Goal: Navigation & Orientation: Find specific page/section

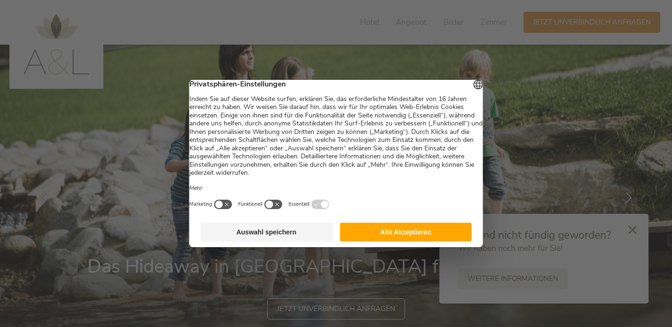
click at [504, 104] on div at bounding box center [336, 163] width 672 height 327
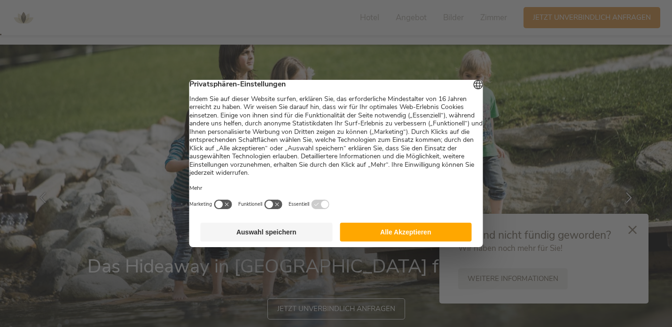
scroll to position [6, 0]
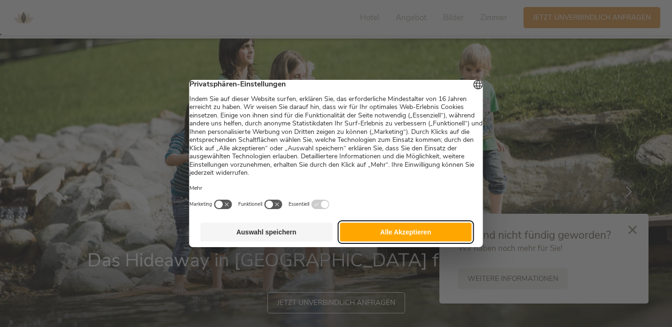
click at [390, 240] on button "Alle Akzeptieren" at bounding box center [406, 232] width 132 height 19
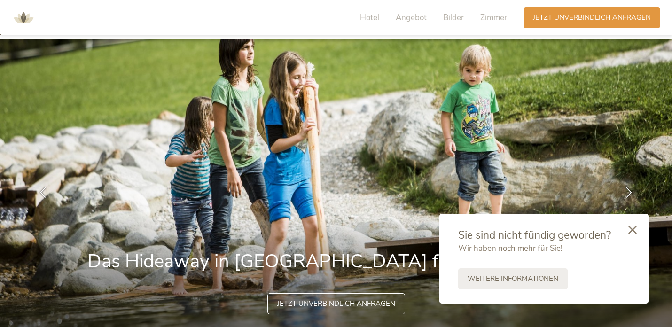
scroll to position [0, 0]
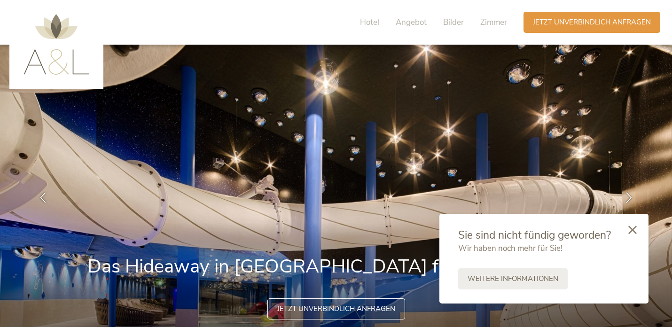
click at [634, 228] on icon at bounding box center [632, 230] width 8 height 8
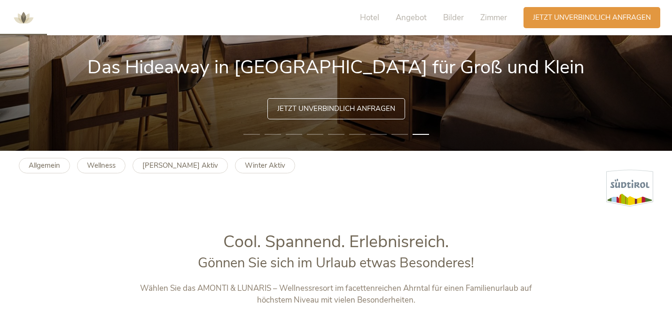
scroll to position [42, 0]
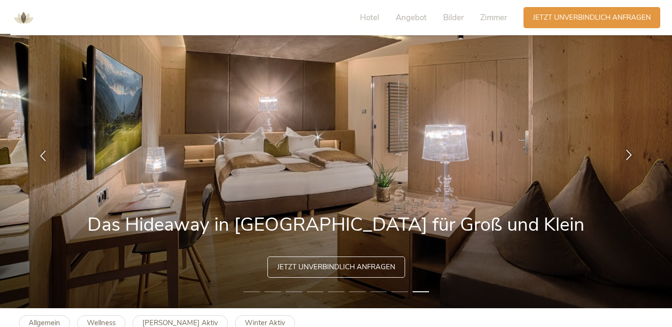
click at [628, 154] on icon at bounding box center [629, 154] width 11 height 11
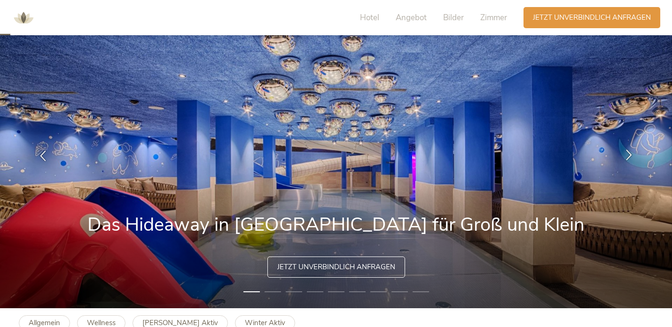
click at [628, 154] on icon at bounding box center [629, 154] width 11 height 11
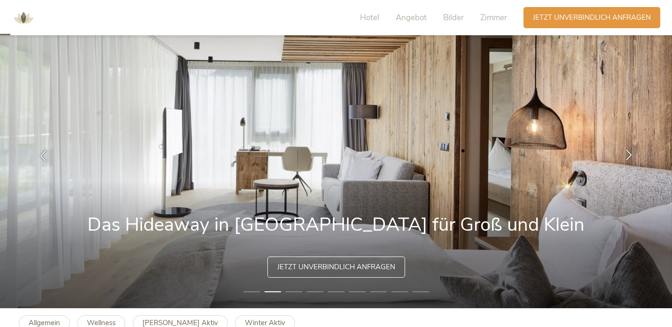
click at [628, 154] on icon at bounding box center [629, 154] width 11 height 11
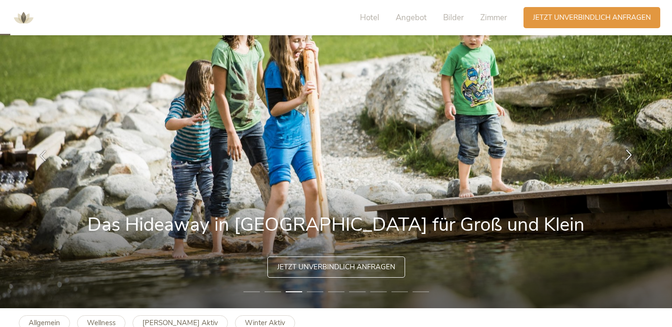
click at [628, 154] on icon at bounding box center [629, 154] width 11 height 11
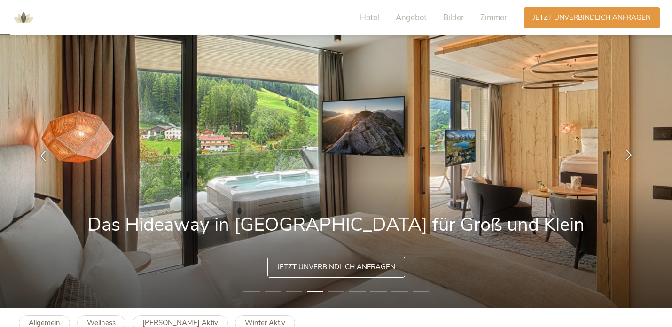
click at [628, 154] on icon at bounding box center [629, 154] width 11 height 11
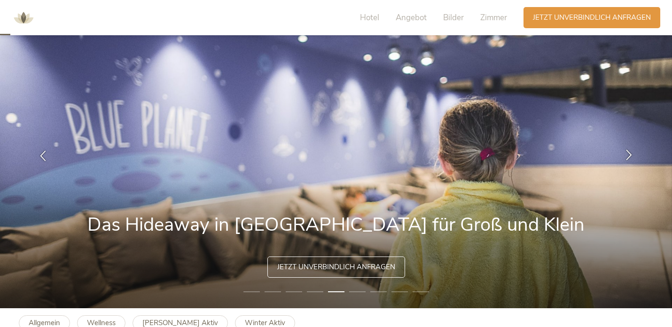
click at [628, 154] on icon at bounding box center [629, 154] width 11 height 11
click at [632, 157] on icon at bounding box center [629, 154] width 11 height 11
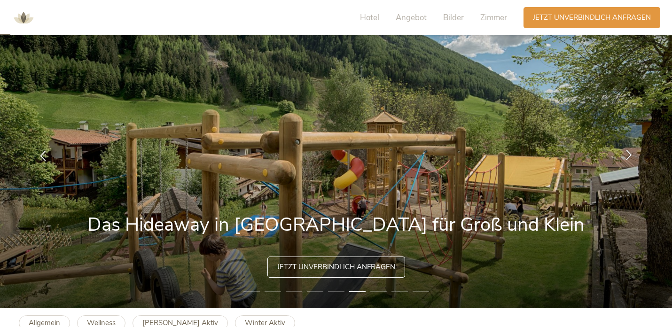
click at [632, 157] on icon at bounding box center [629, 154] width 11 height 11
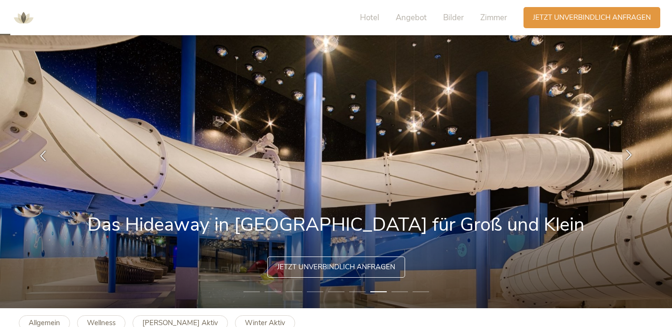
click at [632, 157] on icon at bounding box center [629, 154] width 11 height 11
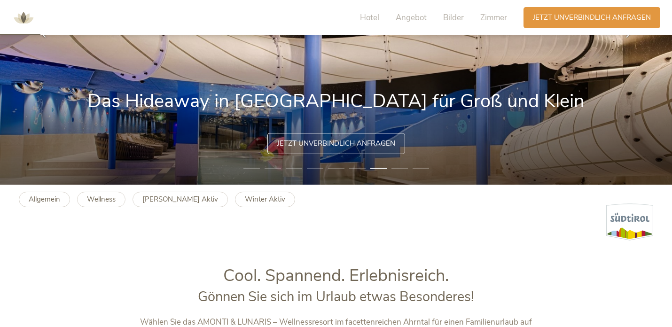
scroll to position [63, 0]
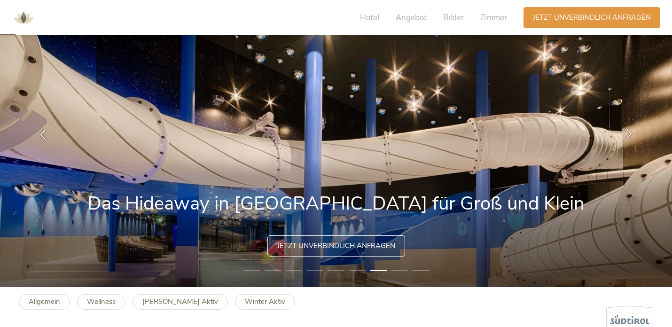
click at [630, 134] on icon at bounding box center [629, 133] width 11 height 11
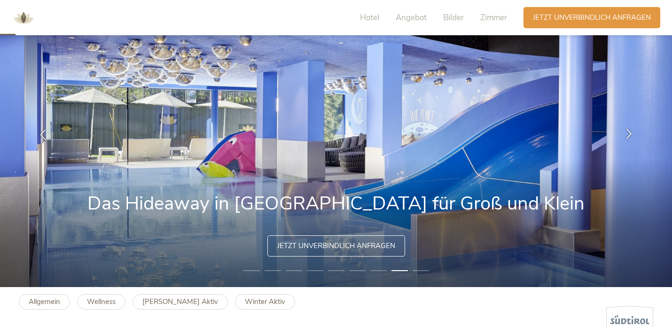
click at [630, 134] on icon at bounding box center [629, 133] width 11 height 11
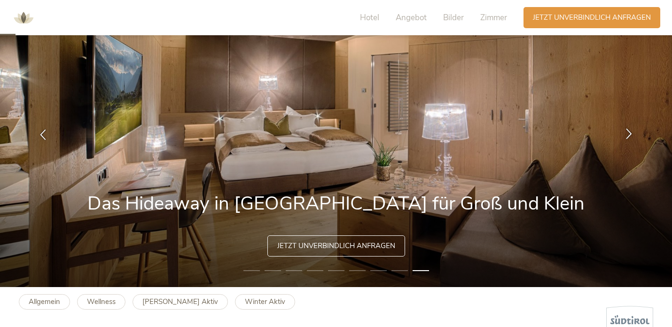
click at [630, 134] on icon at bounding box center [629, 133] width 11 height 11
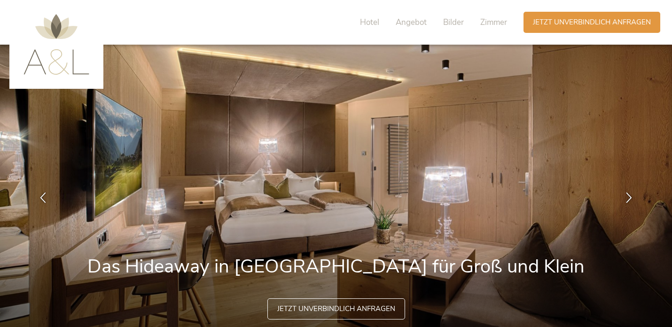
scroll to position [197, 0]
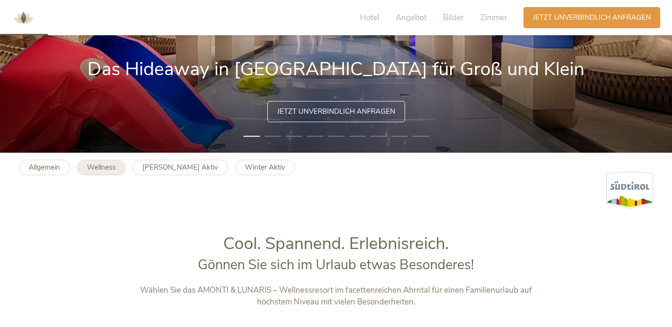
click at [112, 170] on b "Wellness" at bounding box center [101, 167] width 29 height 9
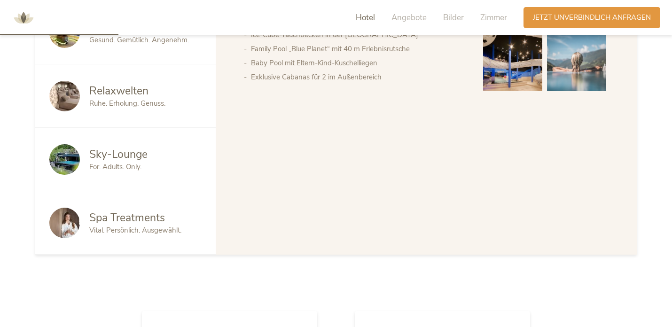
scroll to position [416, 0]
